Goal: Information Seeking & Learning: Learn about a topic

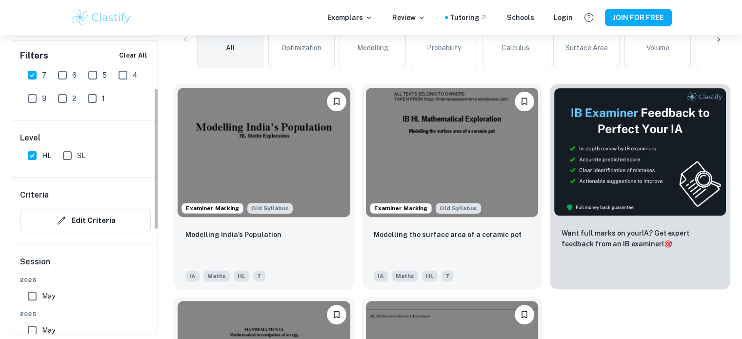
scroll to position [285, 0]
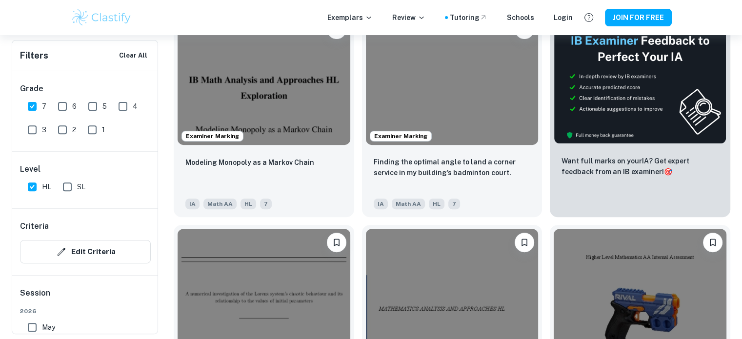
scroll to position [357, 0]
click at [258, 84] on img at bounding box center [264, 78] width 173 height 129
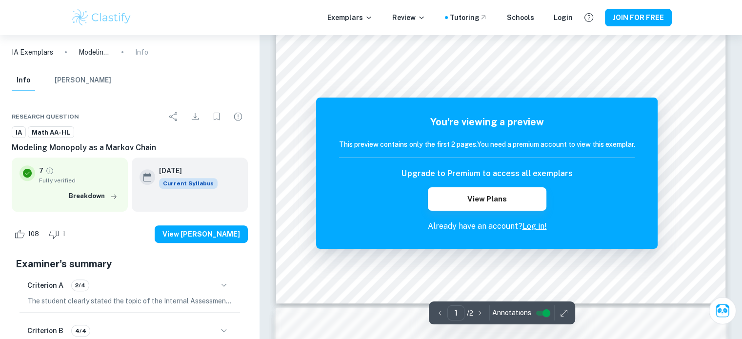
scroll to position [326, 0]
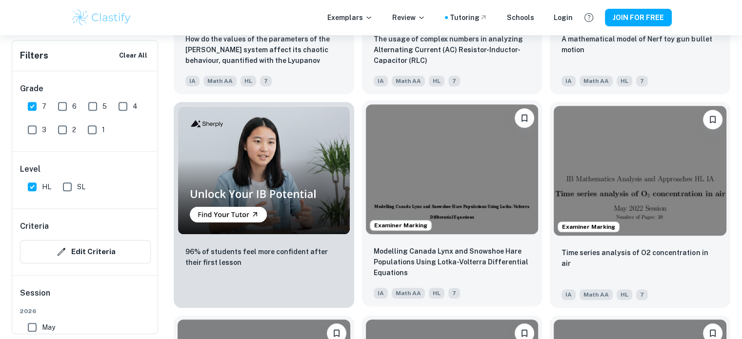
scroll to position [694, 0]
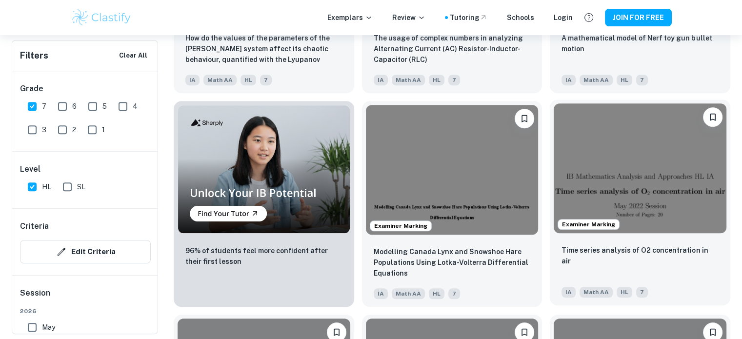
click at [604, 204] on img at bounding box center [640, 167] width 173 height 129
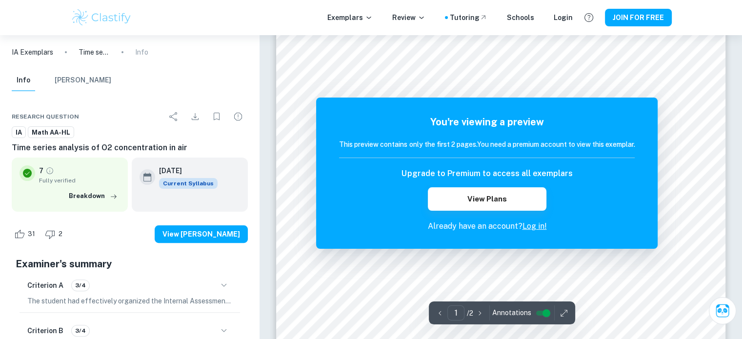
scroll to position [253, 0]
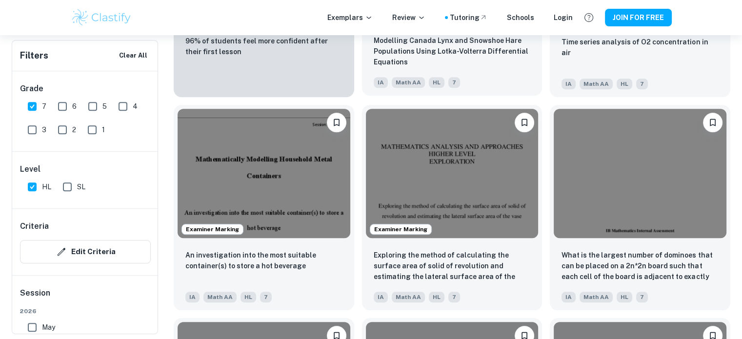
scroll to position [921, 0]
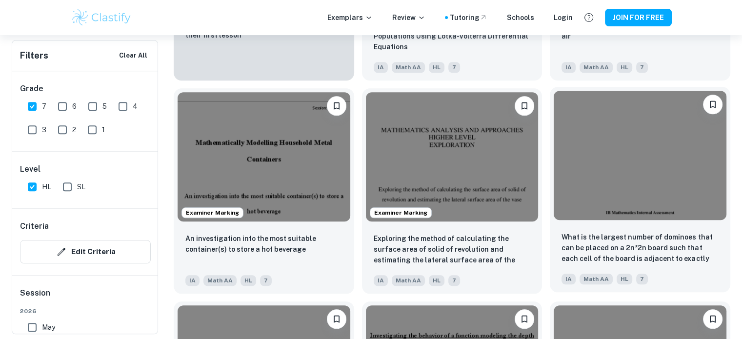
click at [620, 189] on img at bounding box center [640, 155] width 173 height 129
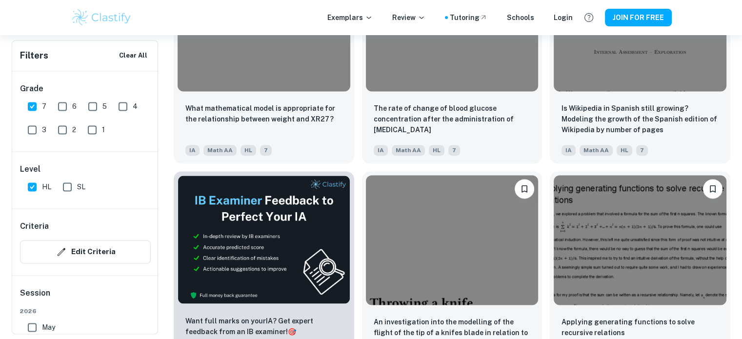
scroll to position [1477, 0]
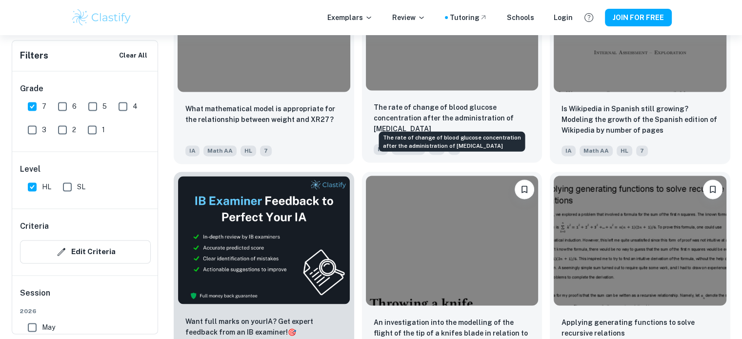
click at [448, 121] on p "The rate of change of blood glucose concentration after the administration of […" at bounding box center [452, 118] width 157 height 32
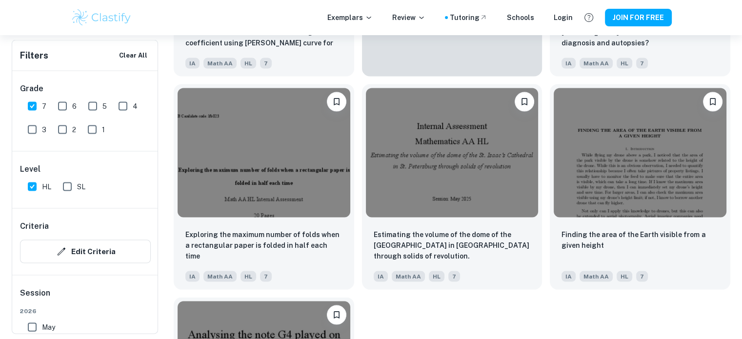
scroll to position [2158, 0]
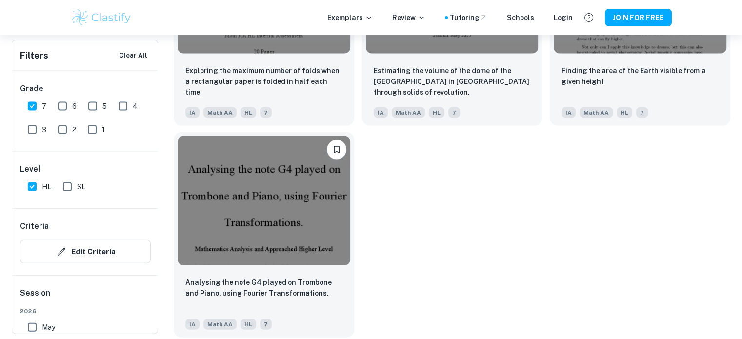
click at [255, 202] on img at bounding box center [264, 200] width 173 height 129
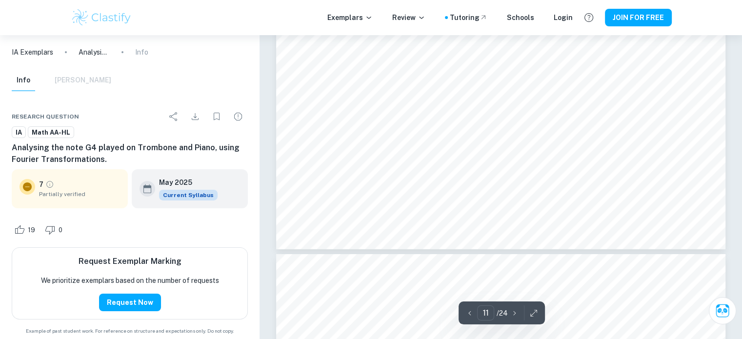
scroll to position [7057, 0]
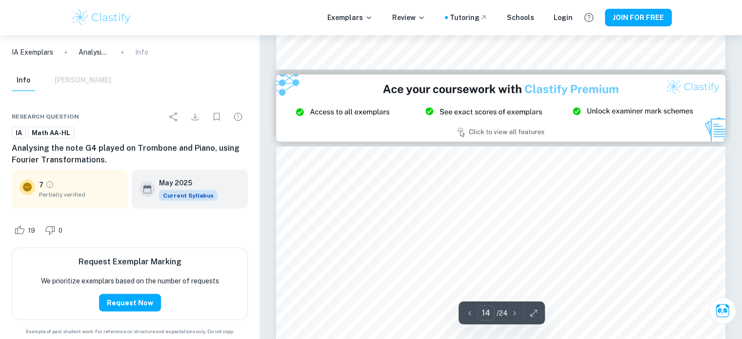
type input "15"
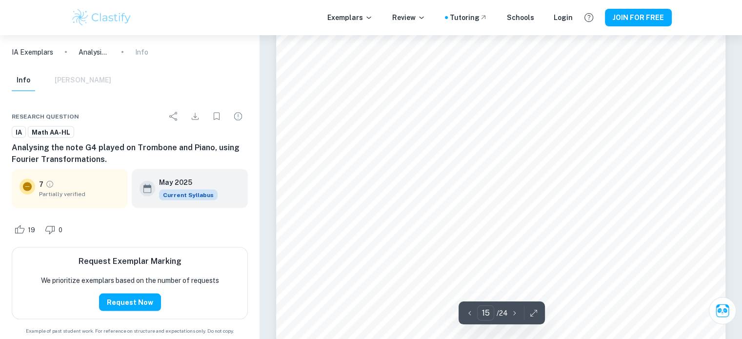
scroll to position [9368, 0]
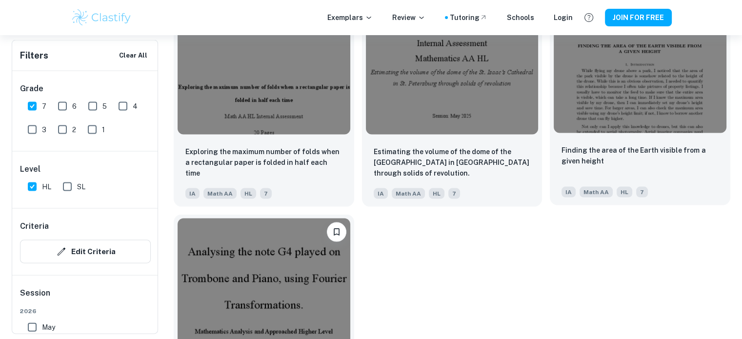
scroll to position [2074, 0]
click at [650, 105] on img at bounding box center [640, 68] width 173 height 129
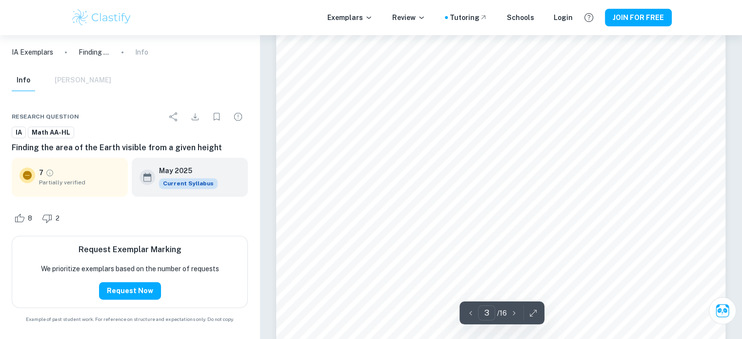
scroll to position [1363, 0]
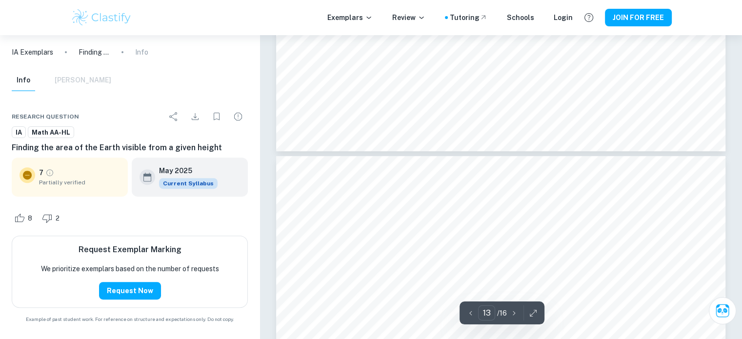
type input "14"
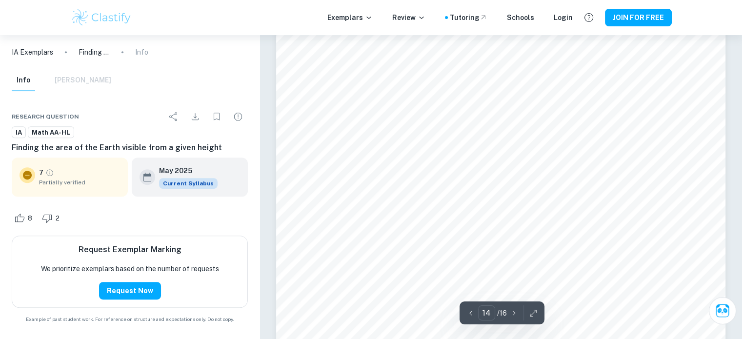
scroll to position [7941, 0]
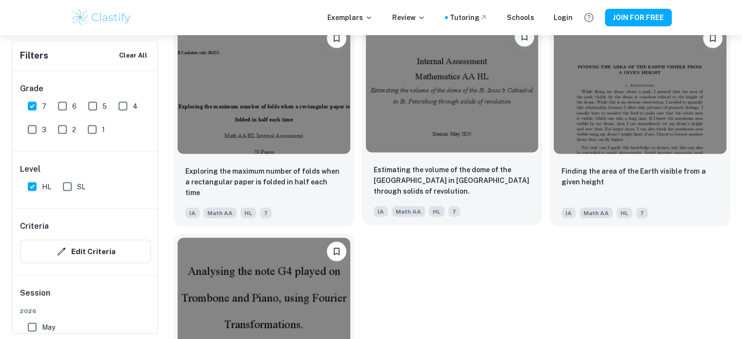
scroll to position [2045, 0]
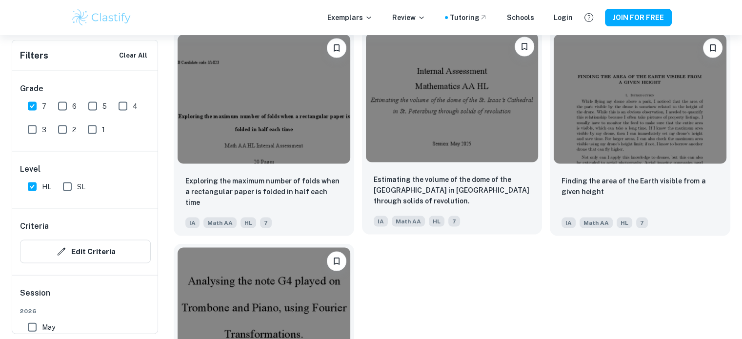
click at [510, 92] on img at bounding box center [452, 97] width 173 height 129
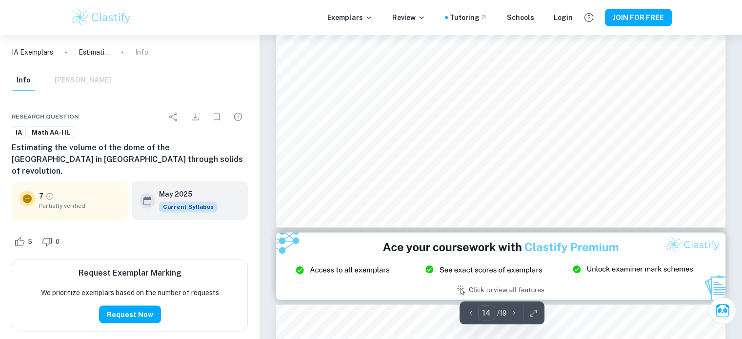
scroll to position [9009, 0]
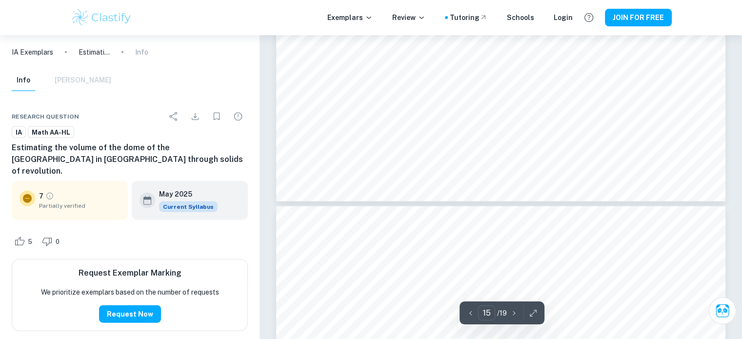
type input "16"
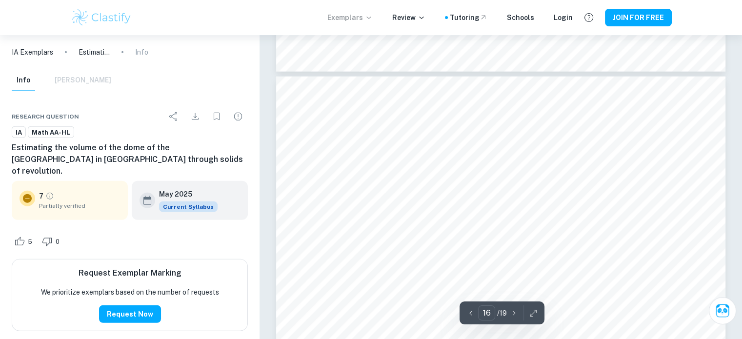
scroll to position [9859, 0]
